Goal: Information Seeking & Learning: Understand process/instructions

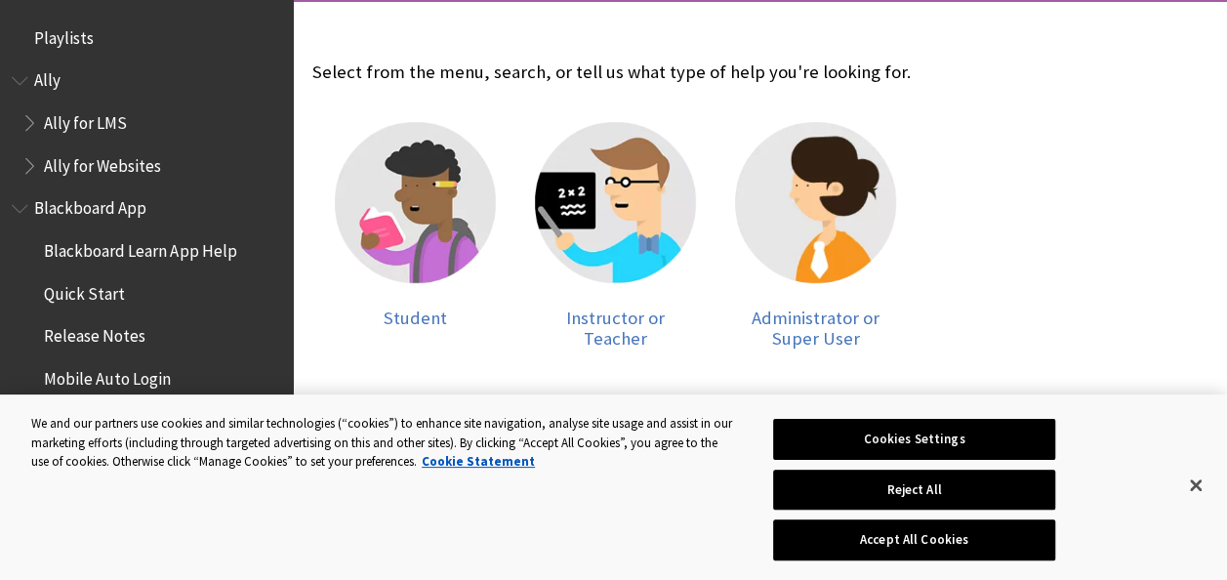
scroll to position [410, 0]
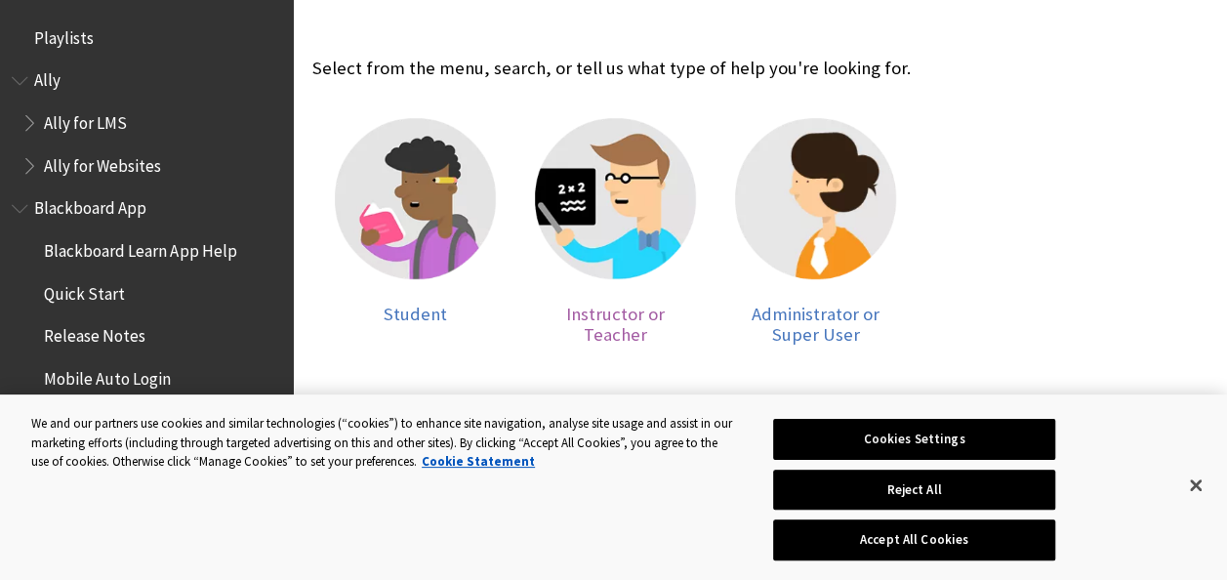
click at [616, 280] on div at bounding box center [615, 210] width 161 height 184
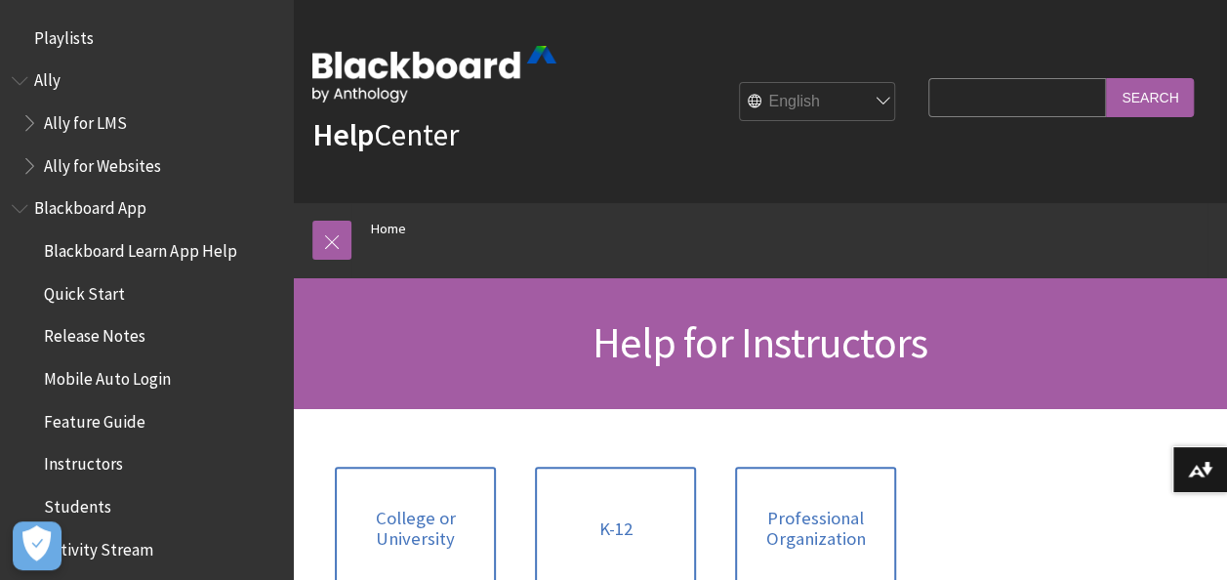
scroll to position [161, 0]
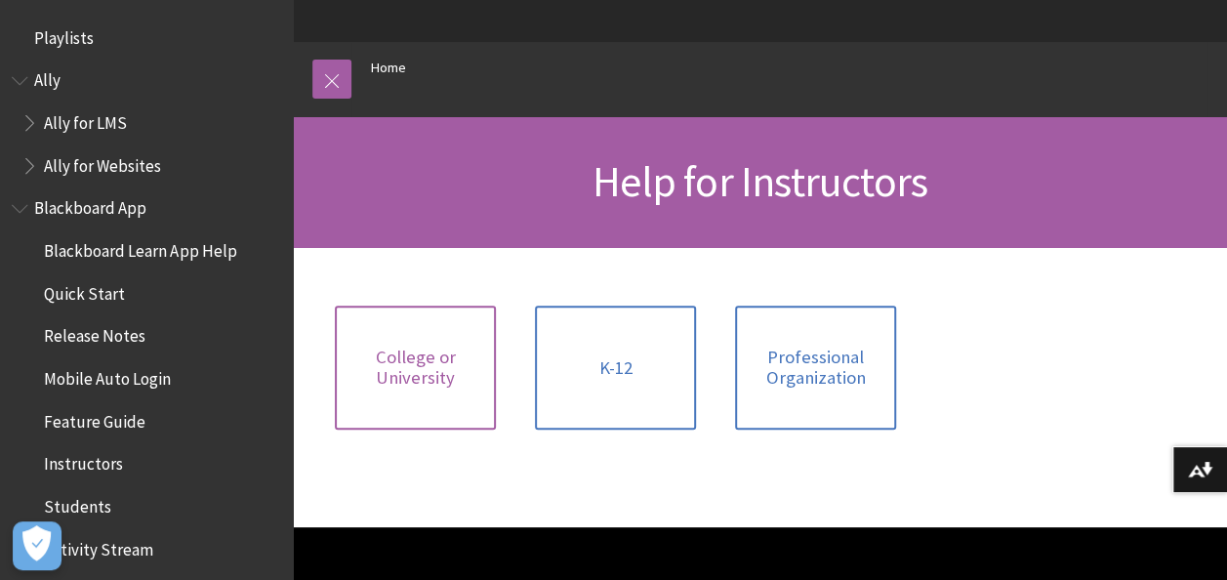
click at [422, 378] on span "College or University" at bounding box center [416, 368] width 138 height 42
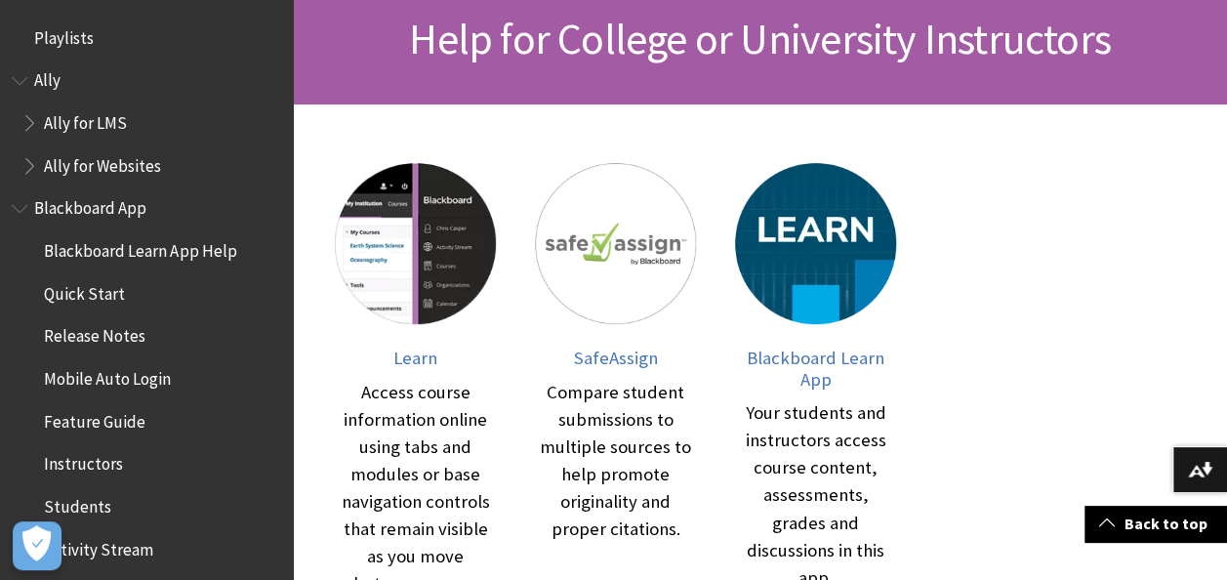
scroll to position [359, 0]
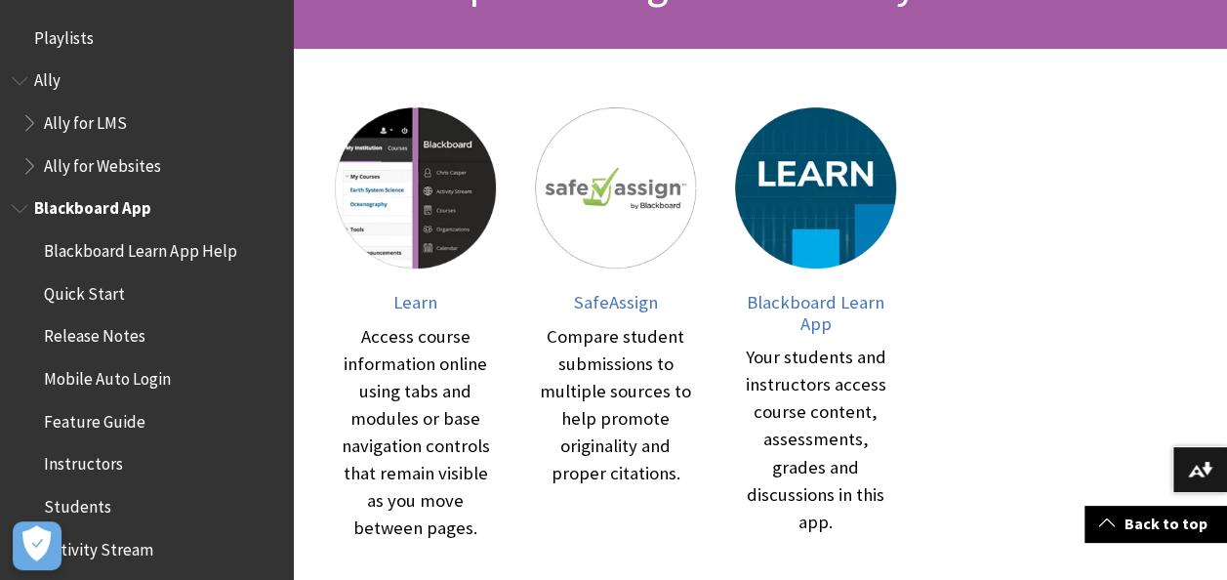
click at [103, 291] on span "Quick Start" at bounding box center [84, 290] width 81 height 26
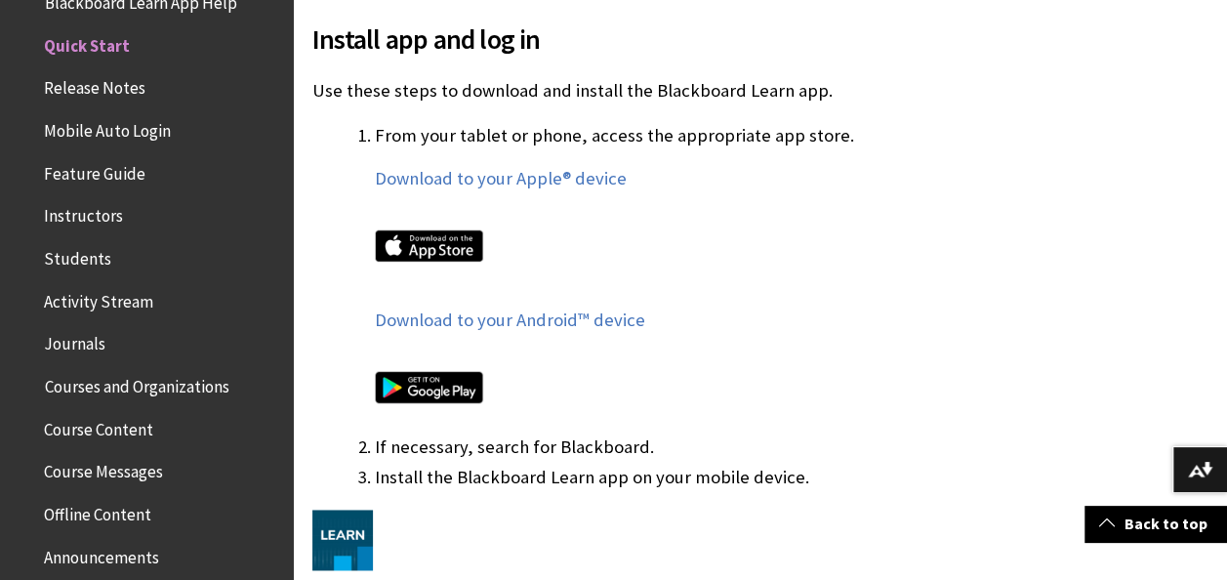
scroll to position [1156, 0]
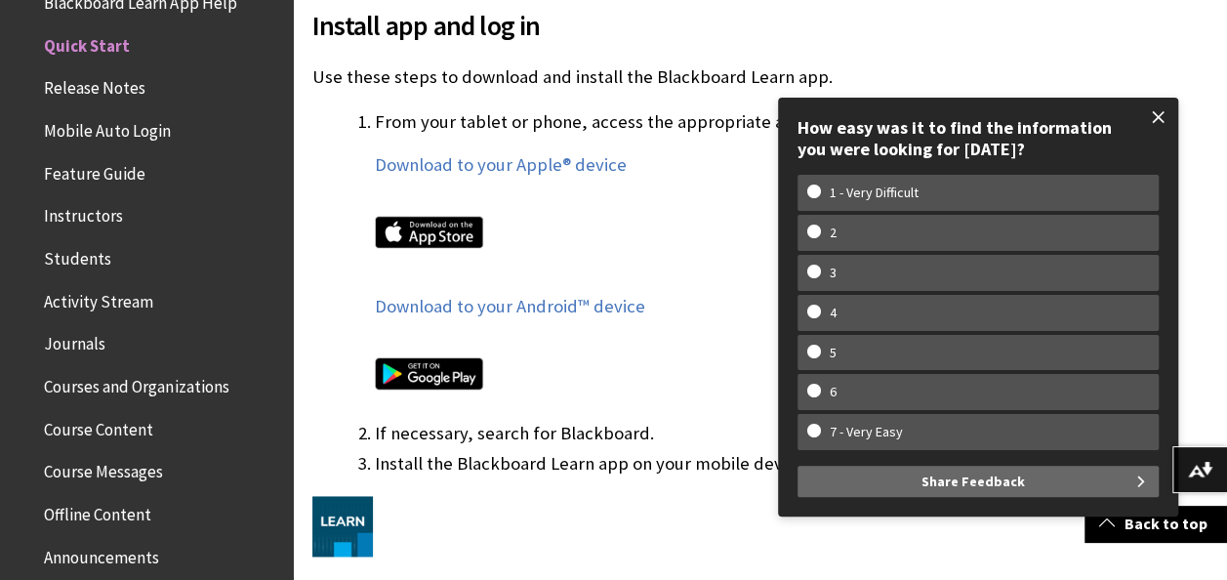
click at [1150, 116] on span at bounding box center [1158, 117] width 41 height 41
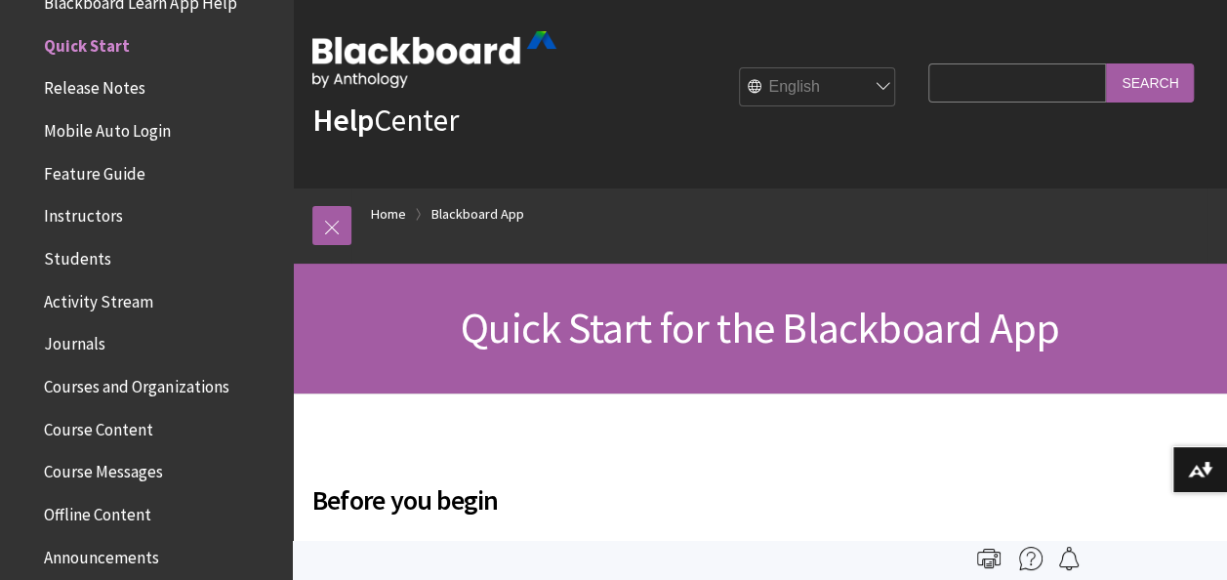
scroll to position [0, 0]
